Goal: Entertainment & Leisure: Consume media (video, audio)

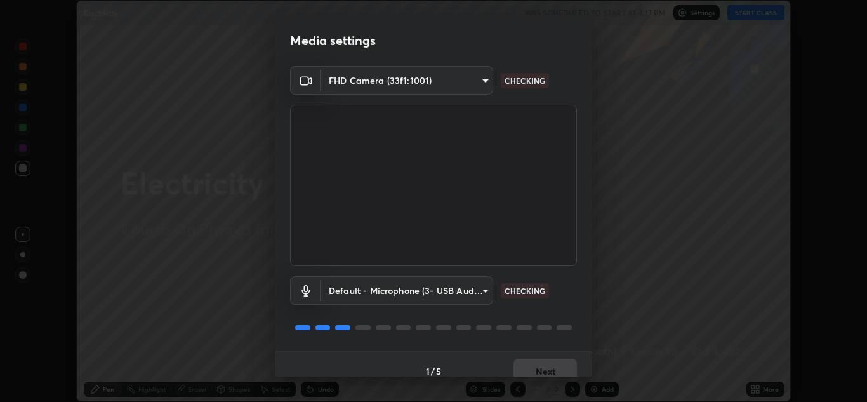
scroll to position [15, 0]
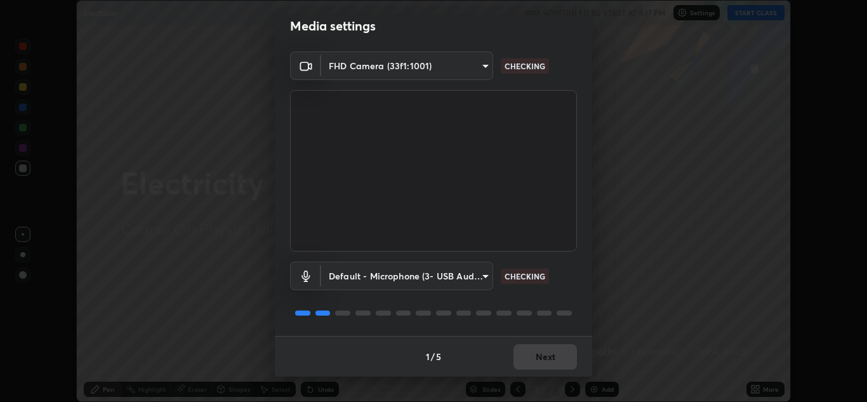
click at [518, 353] on div "1 / 5 Next" at bounding box center [433, 356] width 317 height 41
click at [555, 360] on button "Next" at bounding box center [544, 356] width 63 height 25
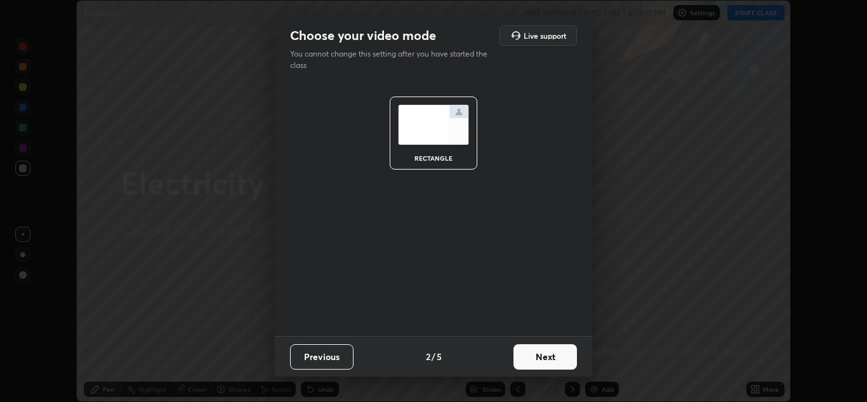
scroll to position [0, 0]
click at [550, 352] on button "Next" at bounding box center [544, 356] width 63 height 25
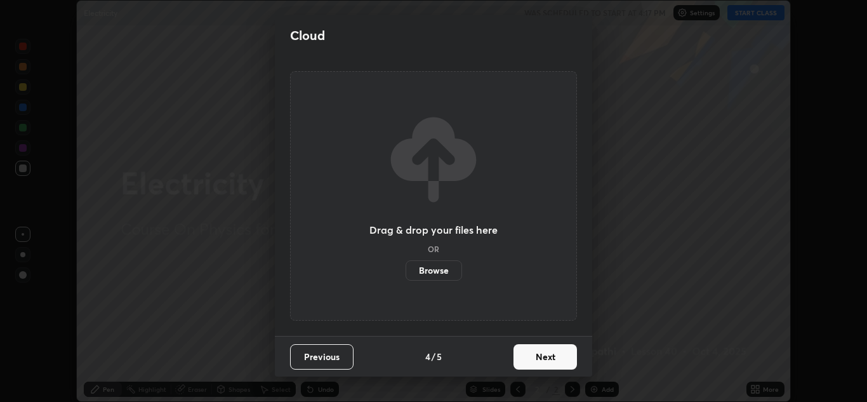
click at [548, 354] on button "Next" at bounding box center [544, 356] width 63 height 25
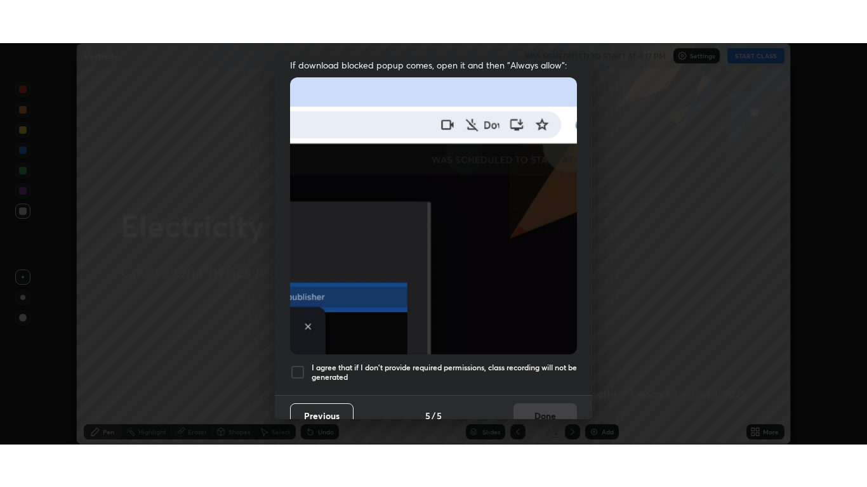
scroll to position [274, 0]
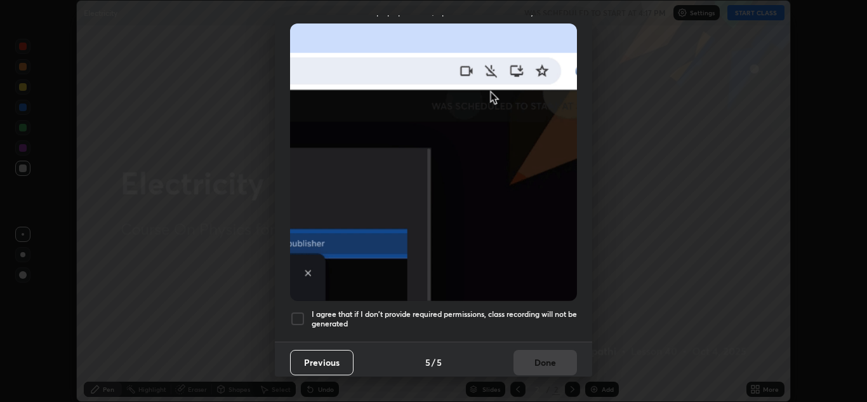
click at [298, 318] on div at bounding box center [297, 318] width 15 height 15
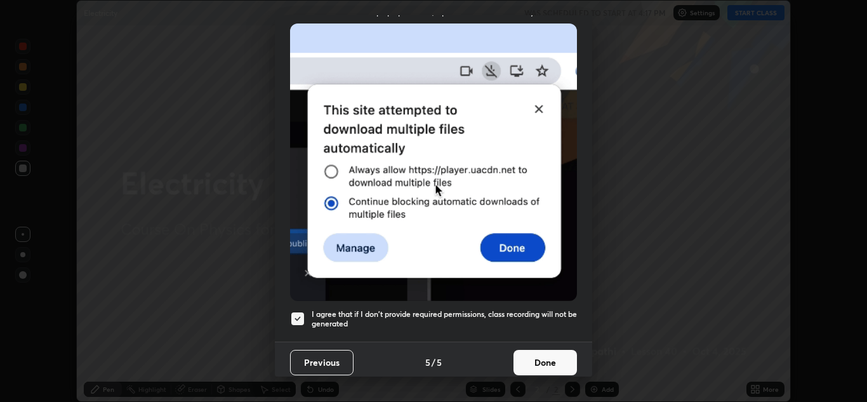
click at [538, 357] on button "Done" at bounding box center [544, 362] width 63 height 25
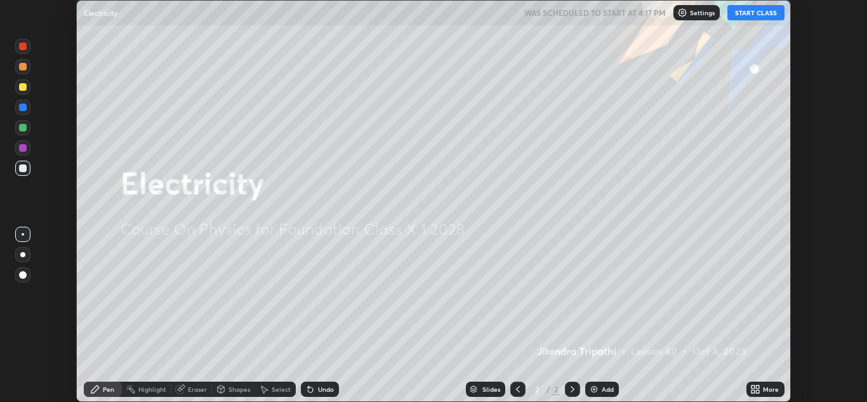
click at [767, 17] on button "START CLASS" at bounding box center [755, 12] width 57 height 15
click at [757, 387] on icon at bounding box center [757, 386] width 3 height 3
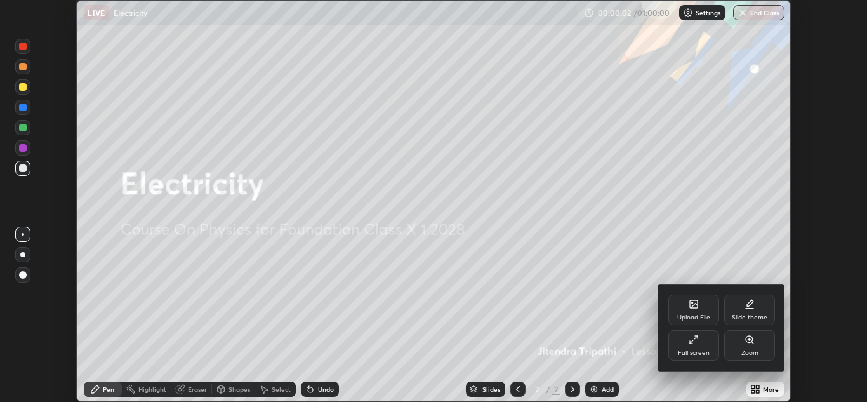
click at [700, 347] on div "Full screen" at bounding box center [693, 345] width 51 height 30
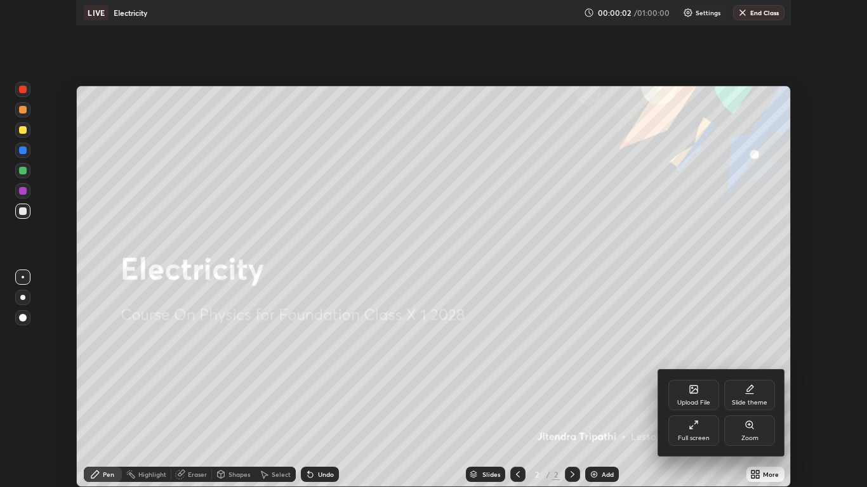
scroll to position [487, 867]
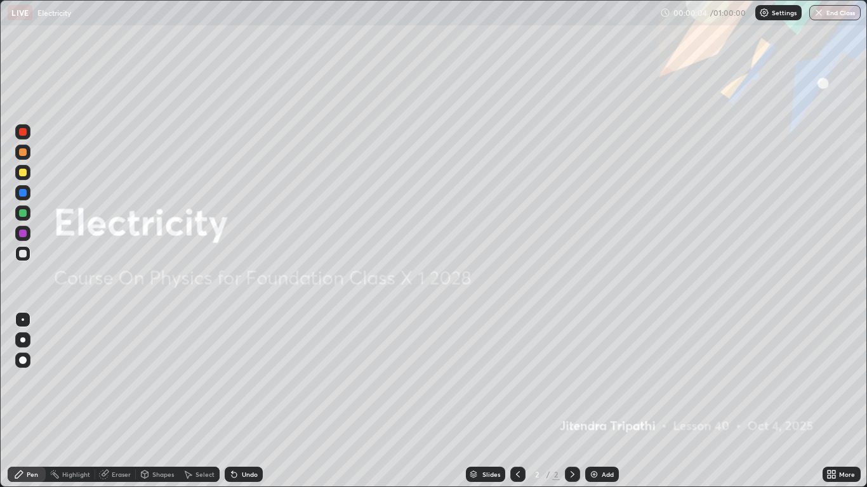
click at [603, 401] on div "Add" at bounding box center [608, 475] width 12 height 6
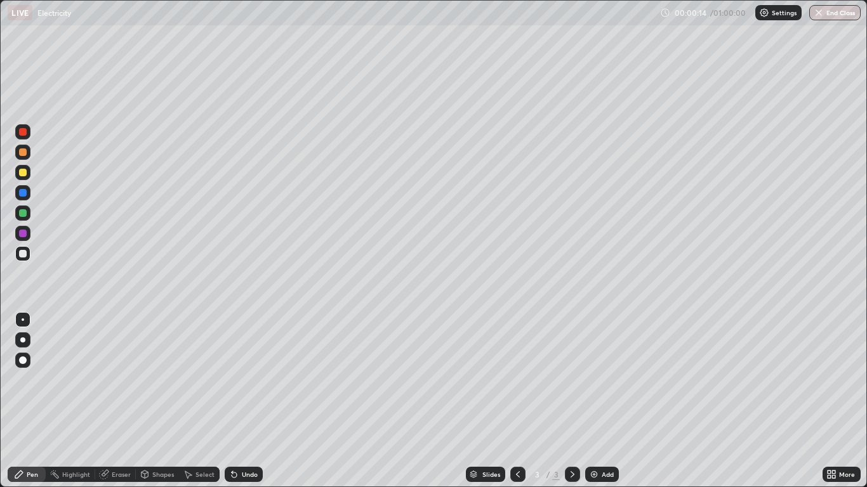
click at [23, 340] on div at bounding box center [22, 340] width 5 height 5
